Goal: Task Accomplishment & Management: Complete application form

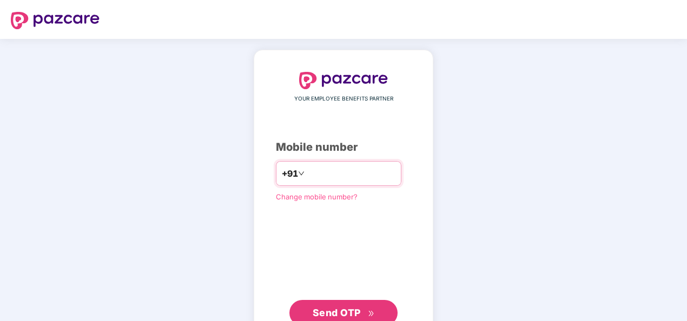
click at [355, 174] on input "****" at bounding box center [351, 173] width 89 height 17
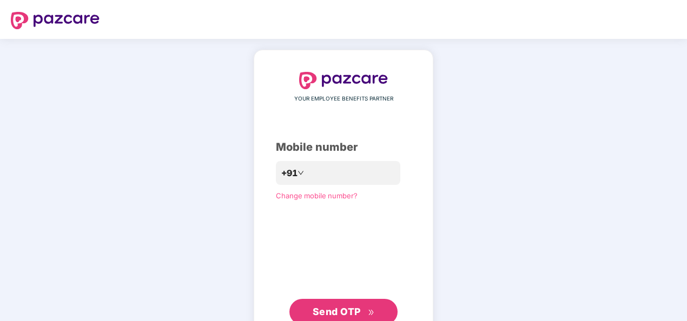
click at [339, 304] on button "Send OTP" at bounding box center [343, 312] width 108 height 26
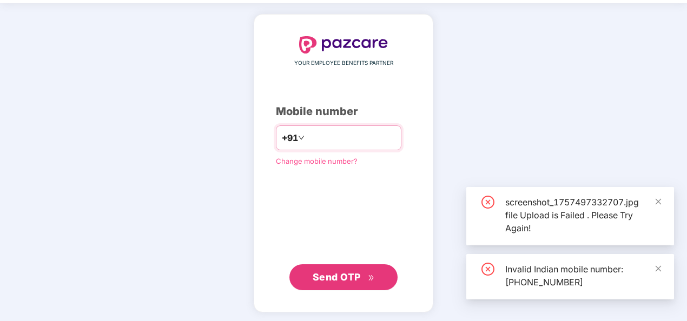
click at [307, 135] on input "**********" at bounding box center [351, 137] width 89 height 17
type input "**********"
click at [367, 278] on span "Send OTP" at bounding box center [344, 277] width 62 height 15
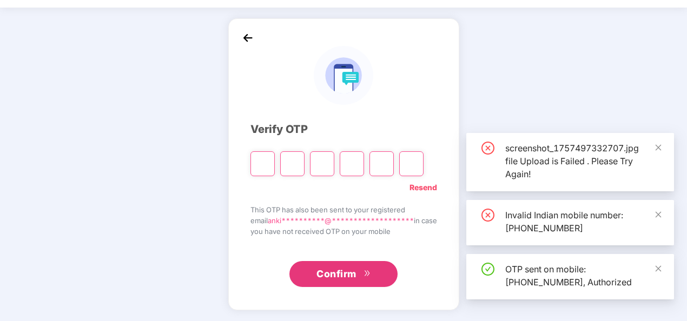
scroll to position [31, 0]
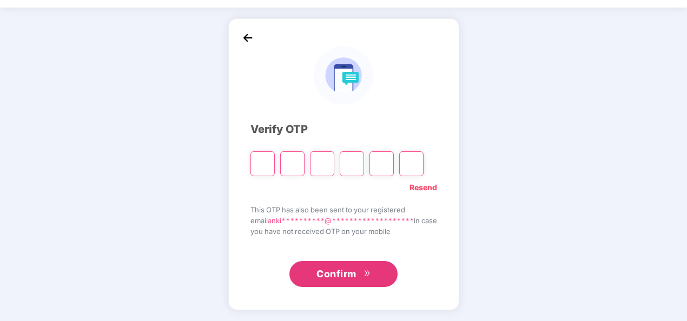
type input "*"
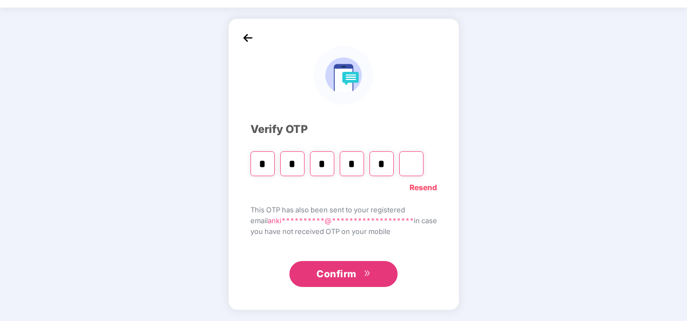
type input "*"
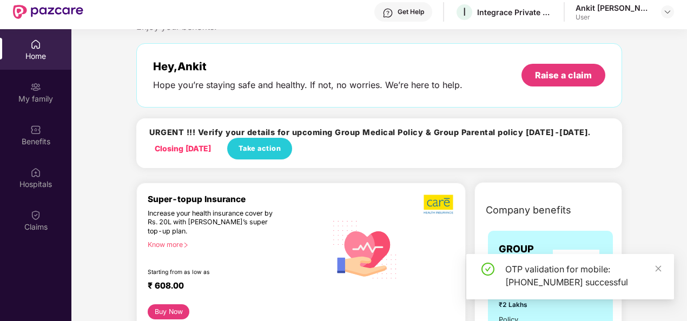
scroll to position [38, 0]
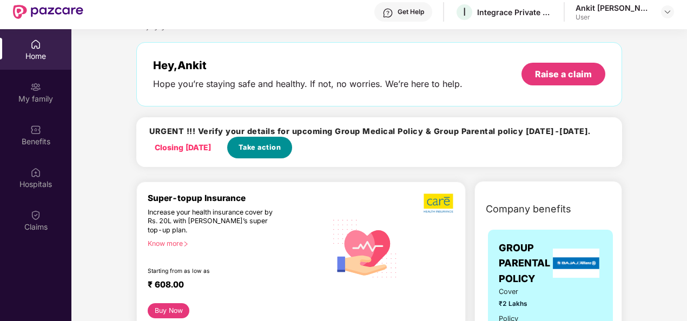
click at [262, 144] on span "Take action" at bounding box center [259, 147] width 43 height 11
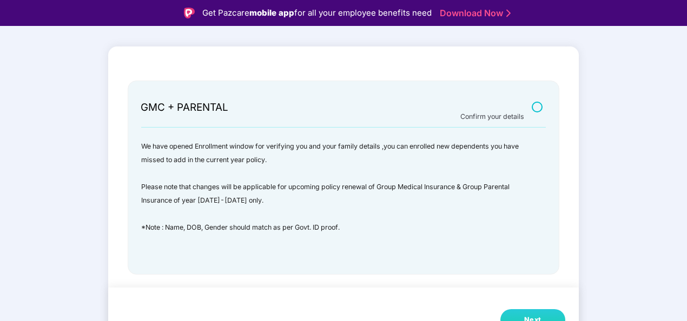
scroll to position [26, 0]
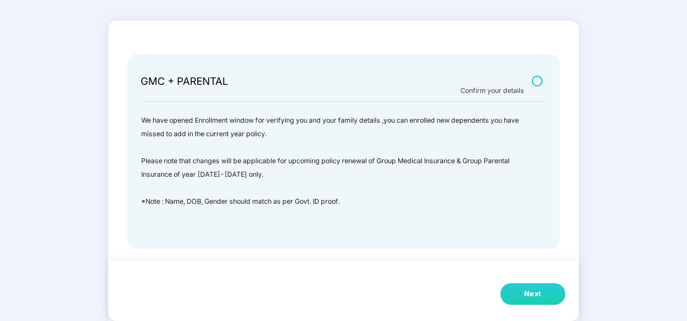
click at [537, 290] on div "Next" at bounding box center [532, 294] width 17 height 11
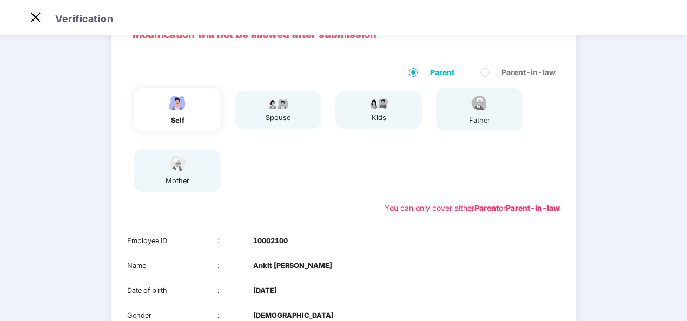
scroll to position [48, 0]
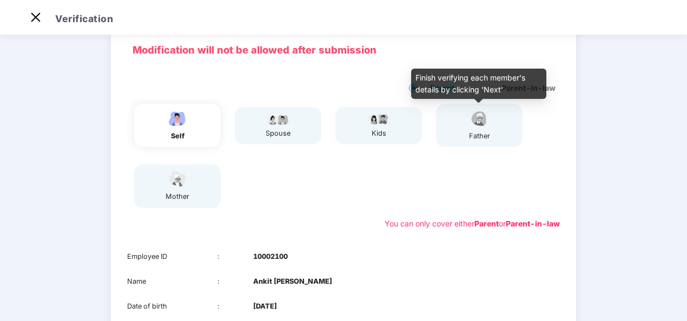
click at [472, 121] on img at bounding box center [479, 118] width 27 height 19
click at [485, 117] on img at bounding box center [479, 118] width 27 height 19
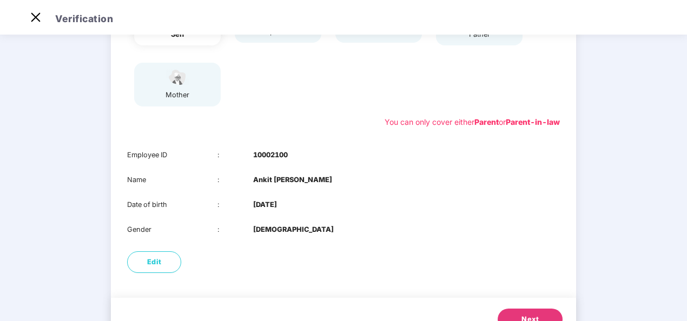
scroll to position [152, 0]
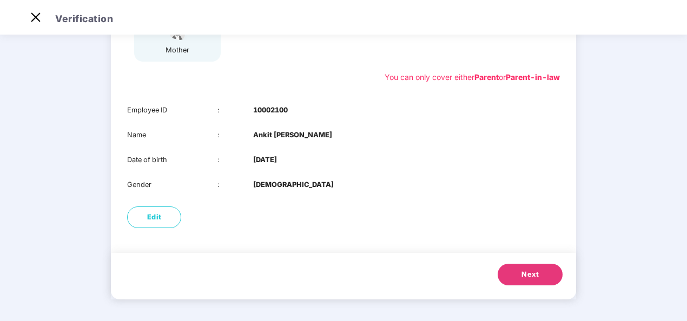
click at [527, 273] on span "Next" at bounding box center [529, 274] width 17 height 11
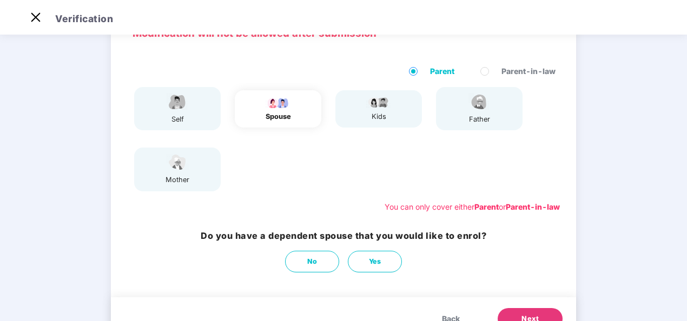
scroll to position [109, 0]
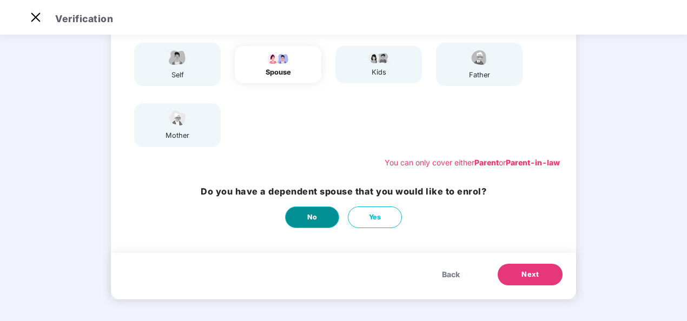
click at [311, 217] on span "No" at bounding box center [312, 217] width 10 height 11
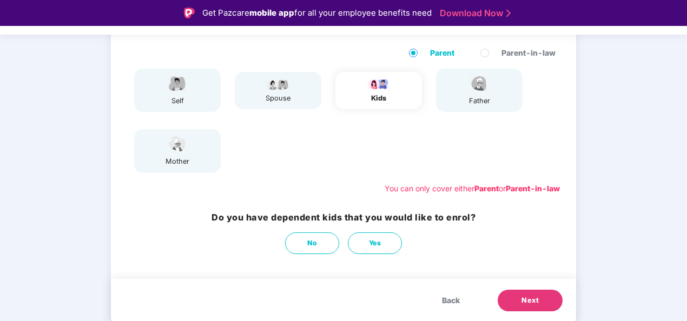
click at [533, 299] on span "Next" at bounding box center [529, 300] width 17 height 11
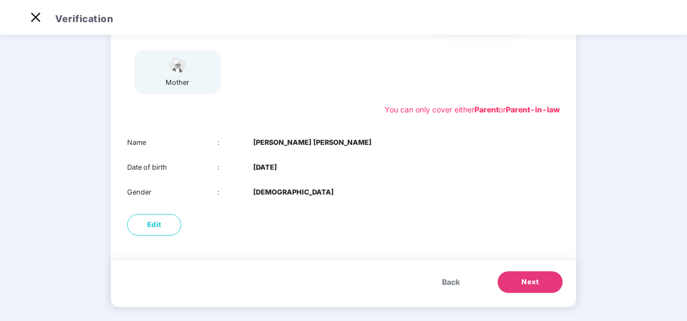
scroll to position [170, 0]
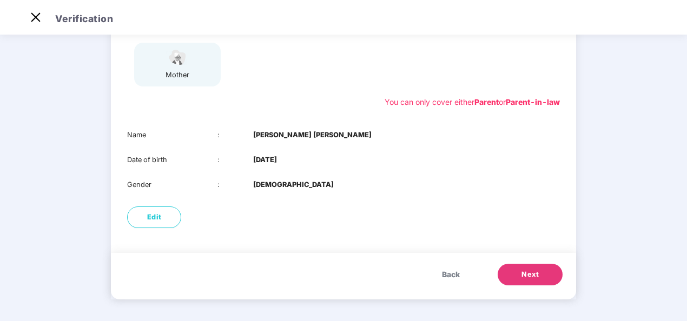
click at [513, 275] on button "Next" at bounding box center [530, 275] width 65 height 22
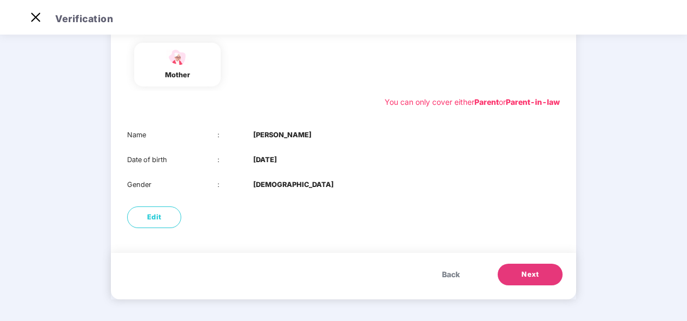
click at [516, 267] on button "Next" at bounding box center [530, 275] width 65 height 22
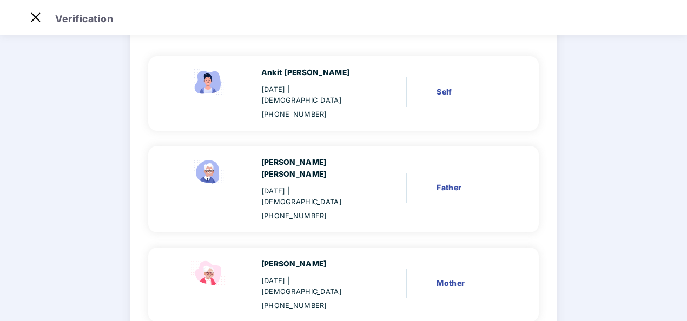
scroll to position [146, 0]
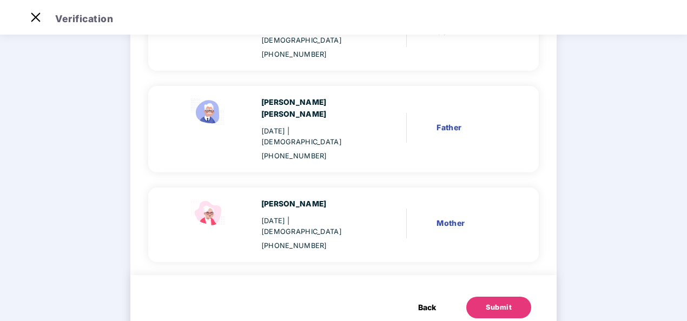
click at [494, 297] on button "Submit" at bounding box center [498, 308] width 65 height 22
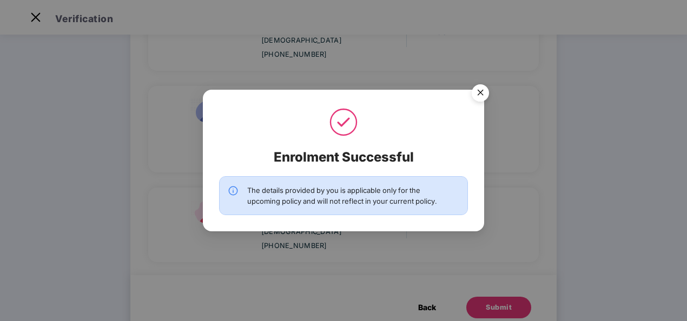
click at [480, 95] on img "Close" at bounding box center [480, 94] width 30 height 30
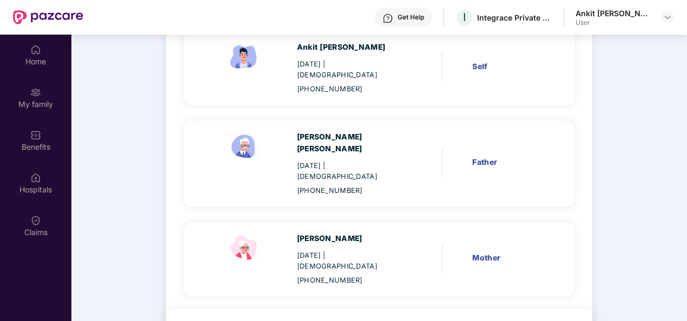
scroll to position [61, 0]
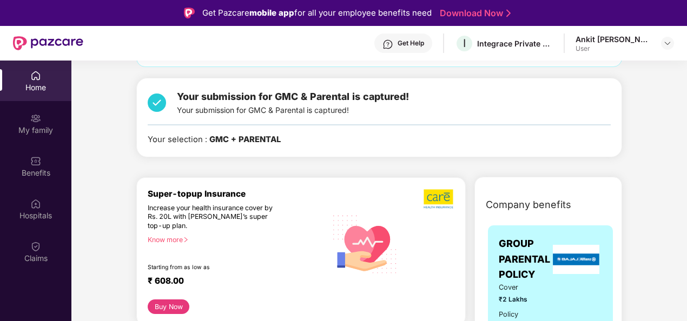
scroll to position [107, 0]
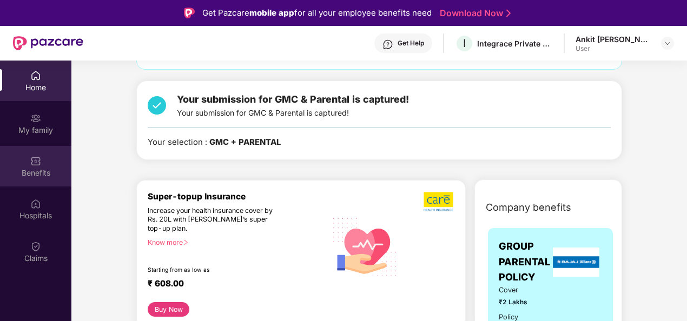
click at [41, 175] on div "Benefits" at bounding box center [35, 173] width 71 height 11
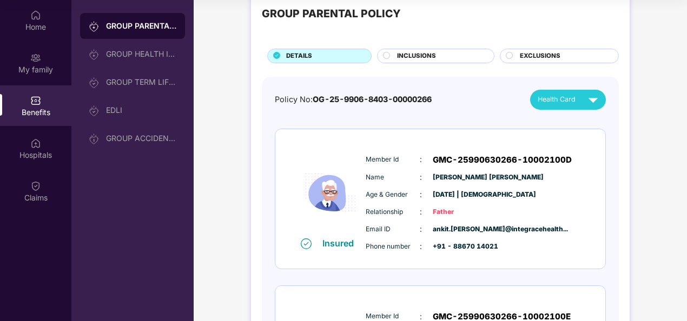
scroll to position [11, 0]
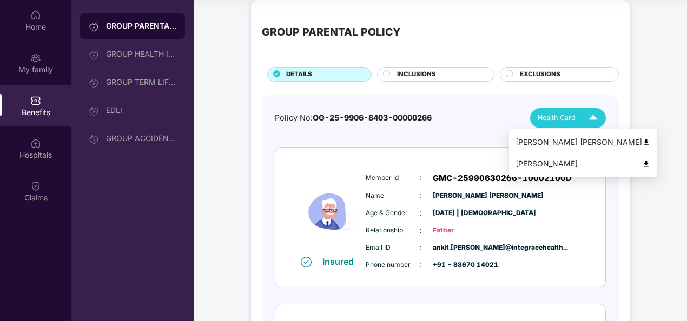
click at [572, 112] on span "Health Card" at bounding box center [557, 117] width 38 height 11
click at [565, 141] on div "[PERSON_NAME] [PERSON_NAME]" at bounding box center [582, 142] width 135 height 12
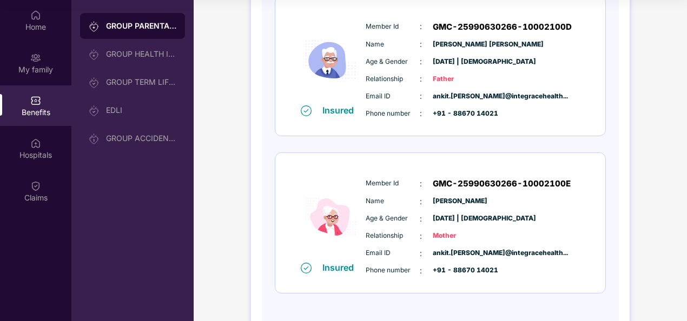
scroll to position [200, 0]
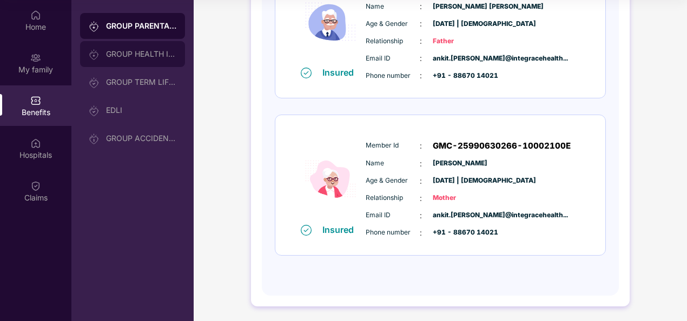
click at [141, 57] on div "GROUP HEALTH INSURANCE" at bounding box center [141, 54] width 70 height 9
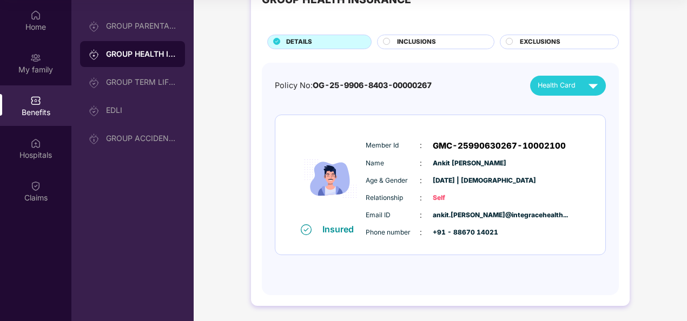
scroll to position [0, 0]
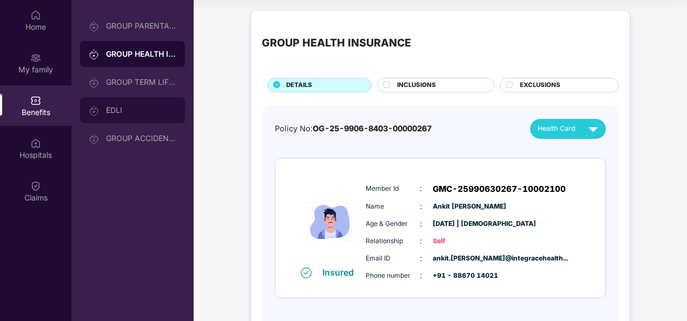
click at [135, 107] on div "EDLI" at bounding box center [141, 110] width 70 height 9
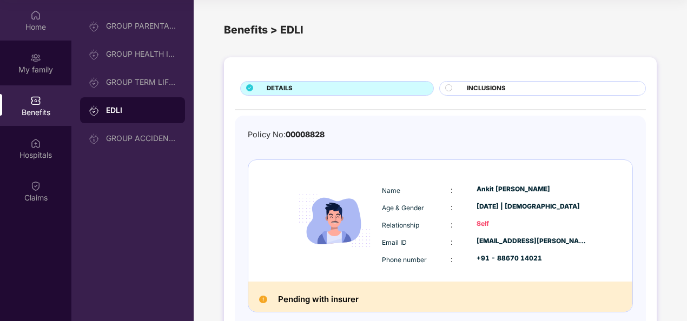
click at [48, 21] on div "Home" at bounding box center [35, 20] width 71 height 41
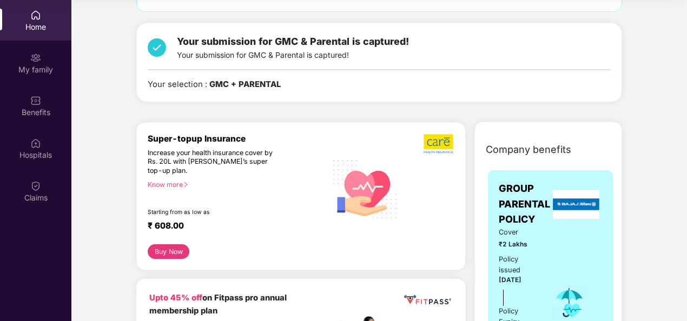
scroll to position [105, 0]
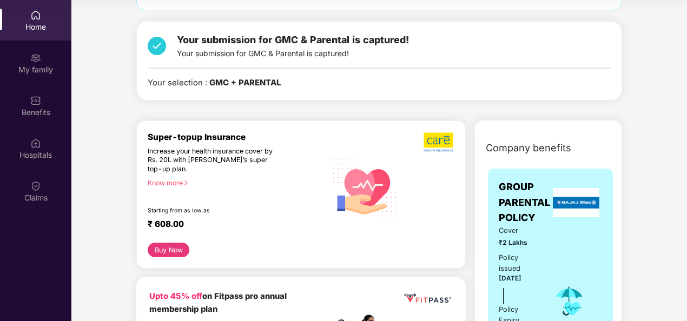
click at [174, 179] on div "Know more" at bounding box center [234, 183] width 173 height 8
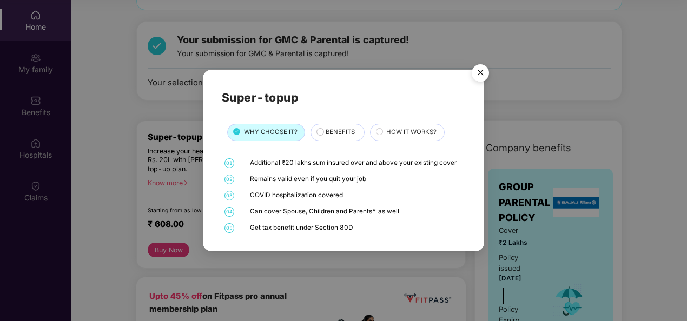
click at [476, 74] on img "Close" at bounding box center [480, 74] width 30 height 30
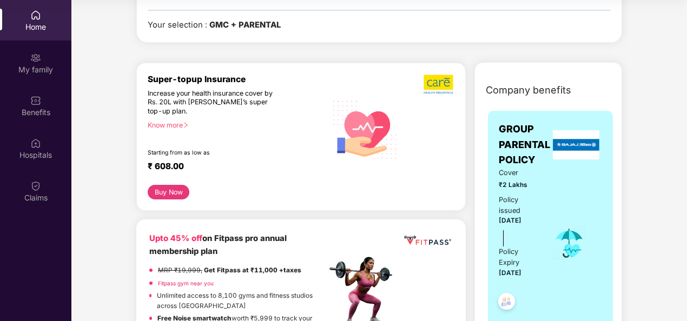
scroll to position [164, 0]
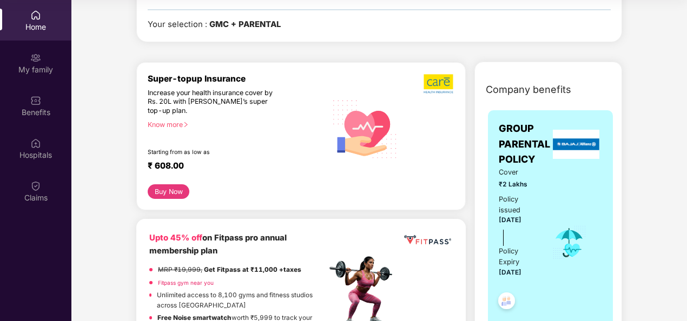
click at [165, 194] on button "Buy Now" at bounding box center [169, 191] width 42 height 15
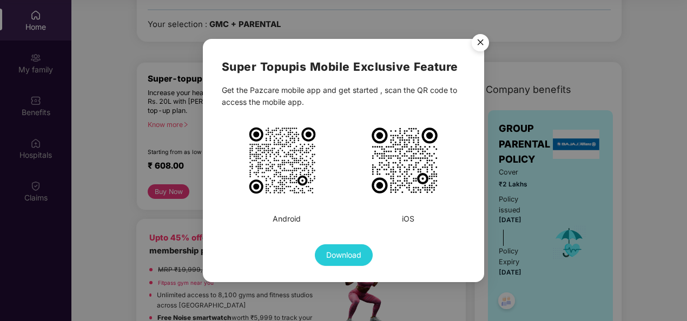
click at [481, 42] on img "Close" at bounding box center [480, 44] width 30 height 30
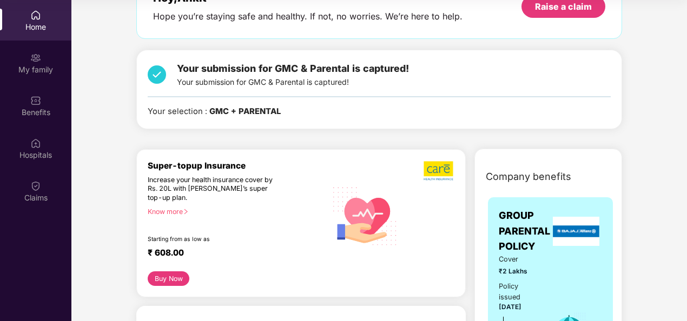
scroll to position [0, 0]
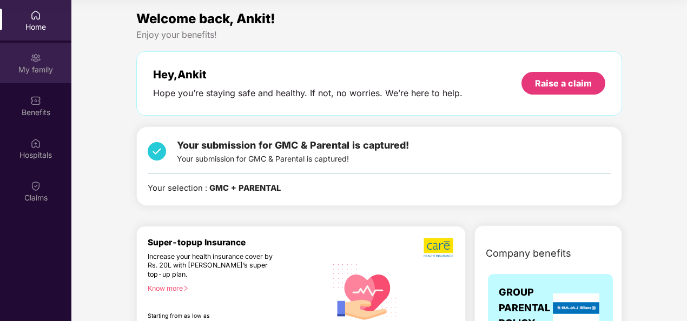
click at [34, 58] on img at bounding box center [35, 57] width 11 height 11
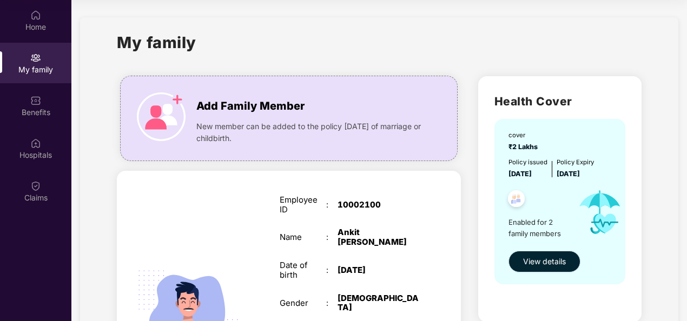
click at [555, 260] on span "View details" at bounding box center [544, 262] width 43 height 12
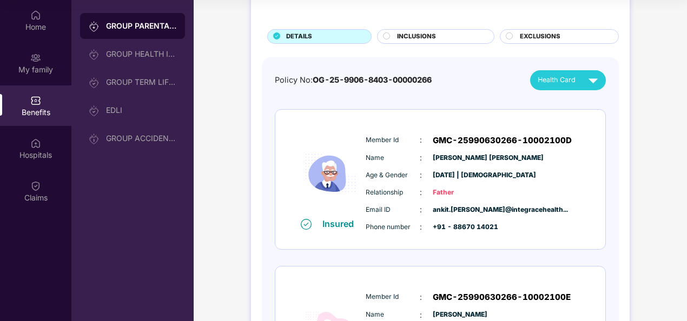
scroll to position [51, 0]
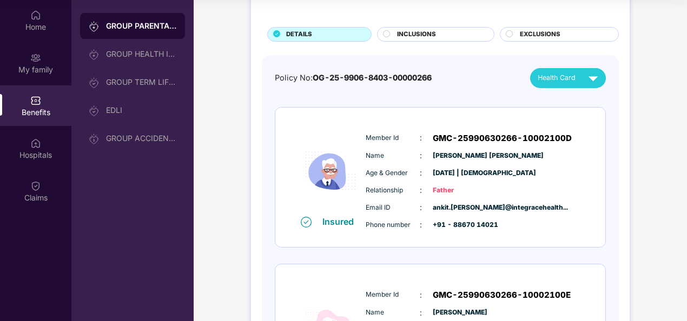
click at [385, 37] on icon at bounding box center [386, 33] width 7 height 7
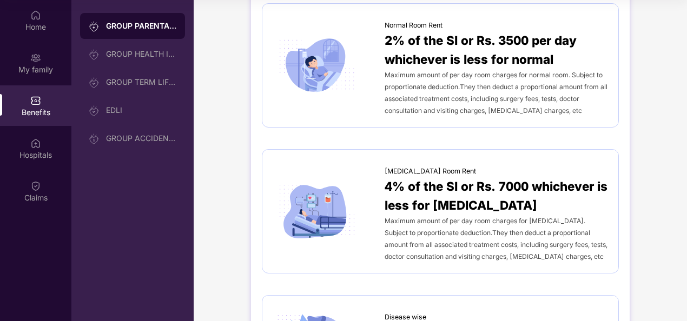
scroll to position [0, 0]
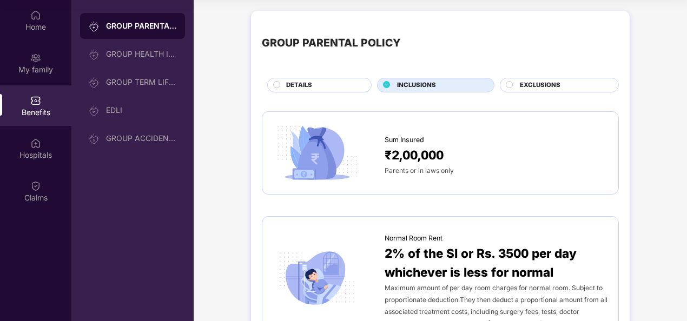
click at [275, 81] on circle at bounding box center [277, 84] width 6 height 6
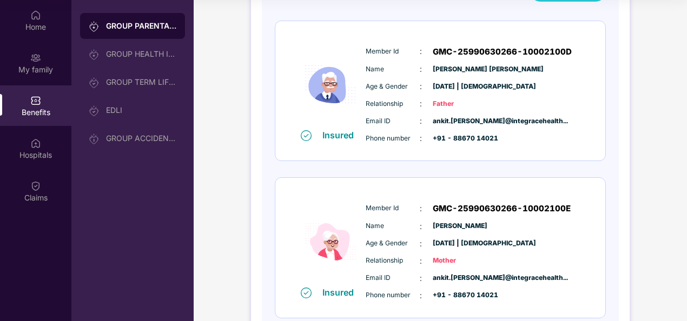
scroll to position [200, 0]
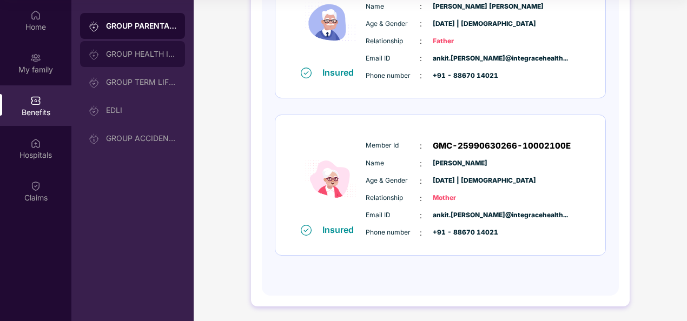
click at [138, 50] on div "GROUP HEALTH INSURANCE" at bounding box center [141, 54] width 70 height 9
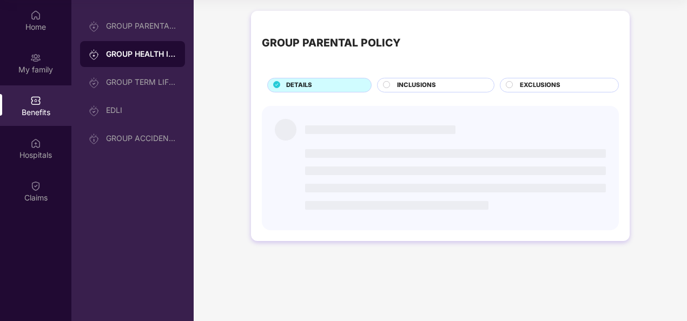
scroll to position [0, 0]
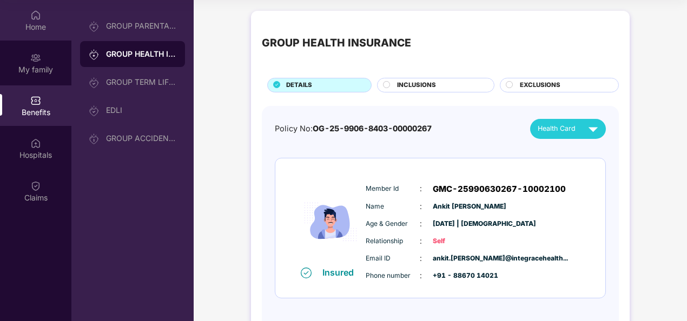
click at [35, 23] on div "Home" at bounding box center [35, 27] width 71 height 11
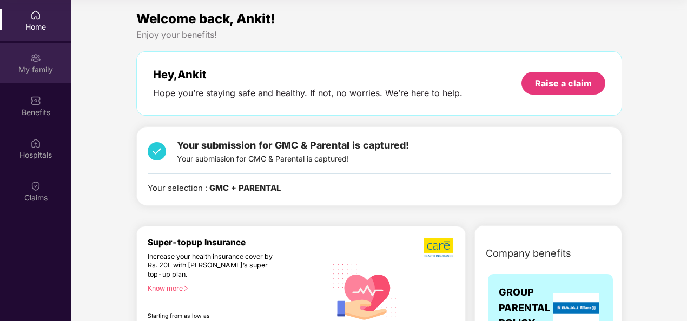
click at [37, 63] on img at bounding box center [35, 57] width 11 height 11
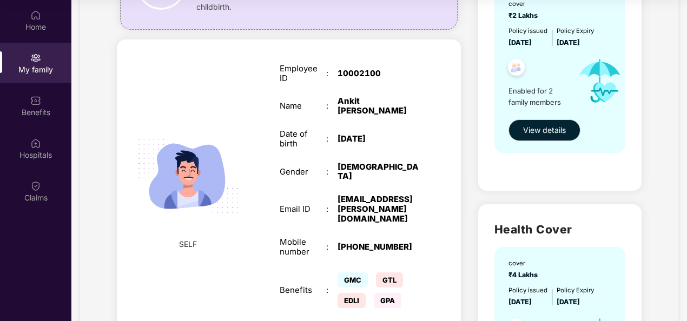
scroll to position [128, 0]
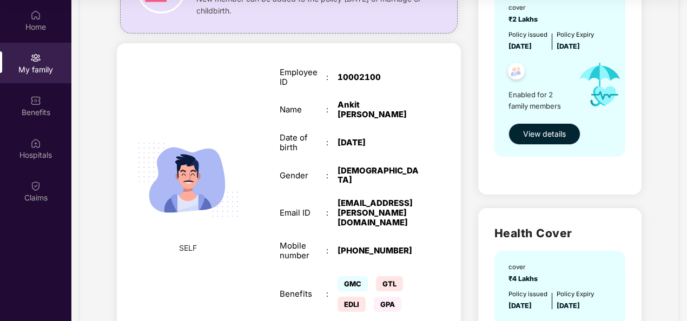
click at [539, 143] on button "View details" at bounding box center [544, 134] width 72 height 22
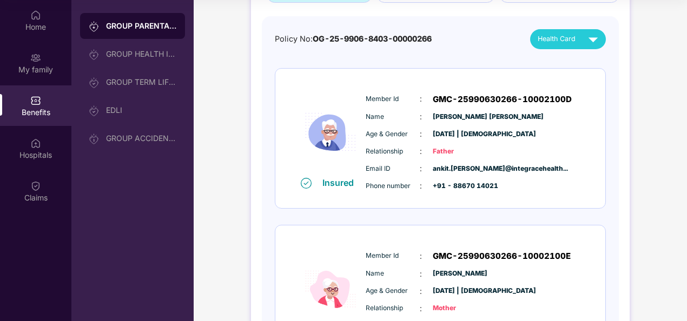
scroll to position [0, 0]
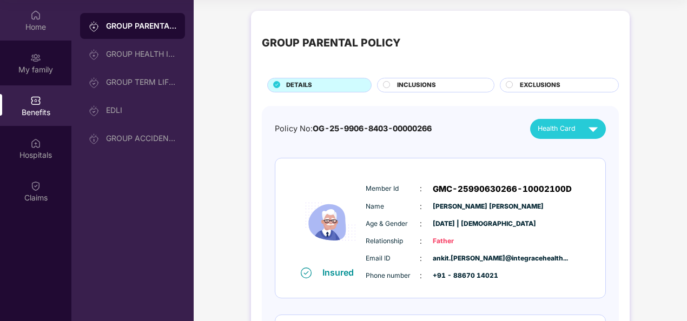
click at [39, 22] on div "Home" at bounding box center [35, 27] width 71 height 11
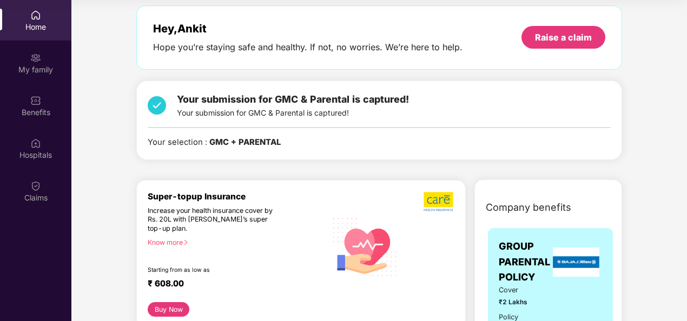
scroll to position [47, 0]
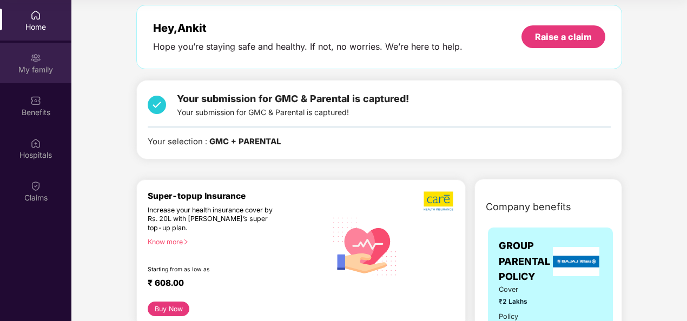
click at [45, 55] on div "My family" at bounding box center [35, 63] width 71 height 41
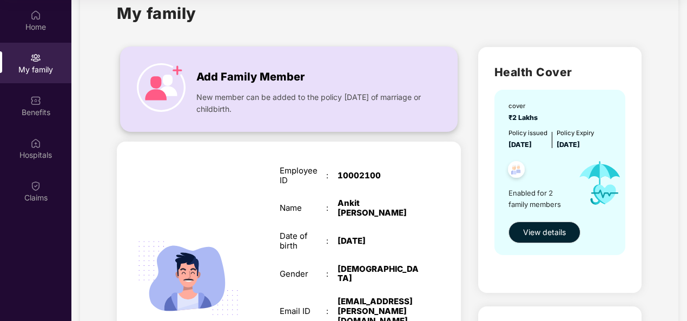
scroll to position [0, 0]
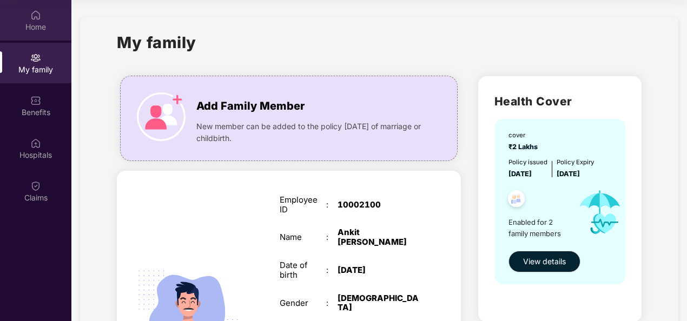
click at [33, 14] on img at bounding box center [35, 15] width 11 height 11
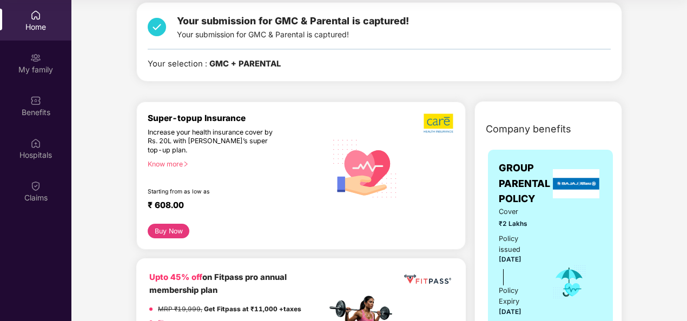
scroll to position [125, 0]
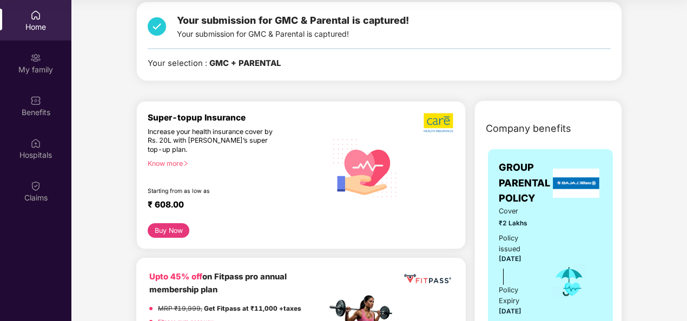
click at [173, 161] on div "Know more" at bounding box center [234, 164] width 173 height 8
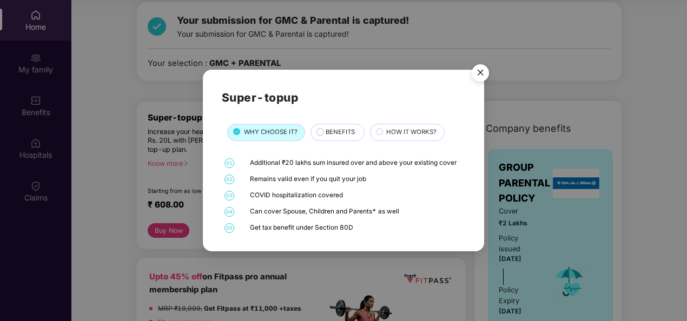
click at [476, 75] on img "Close" at bounding box center [480, 74] width 30 height 30
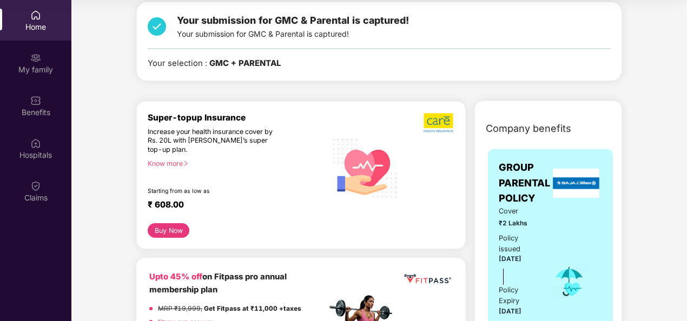
click at [157, 227] on button "Buy Now" at bounding box center [169, 230] width 42 height 15
